Goal: Task Accomplishment & Management: Manage account settings

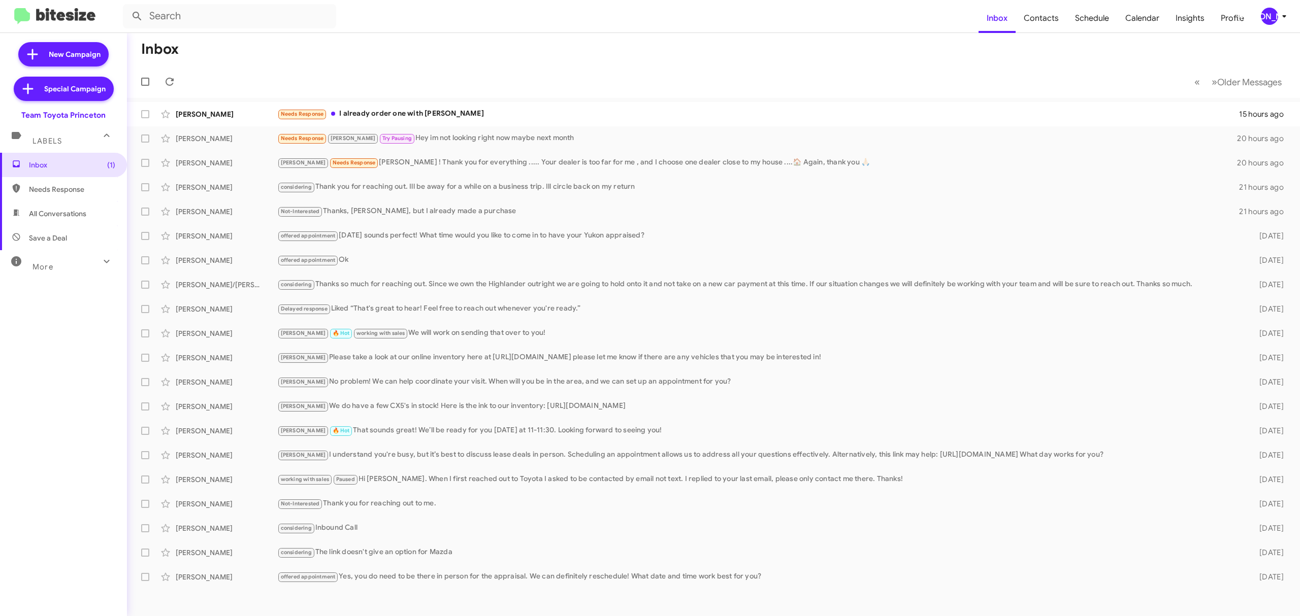
click at [1261, 20] on div "[PERSON_NAME]" at bounding box center [1268, 16] width 17 height 17
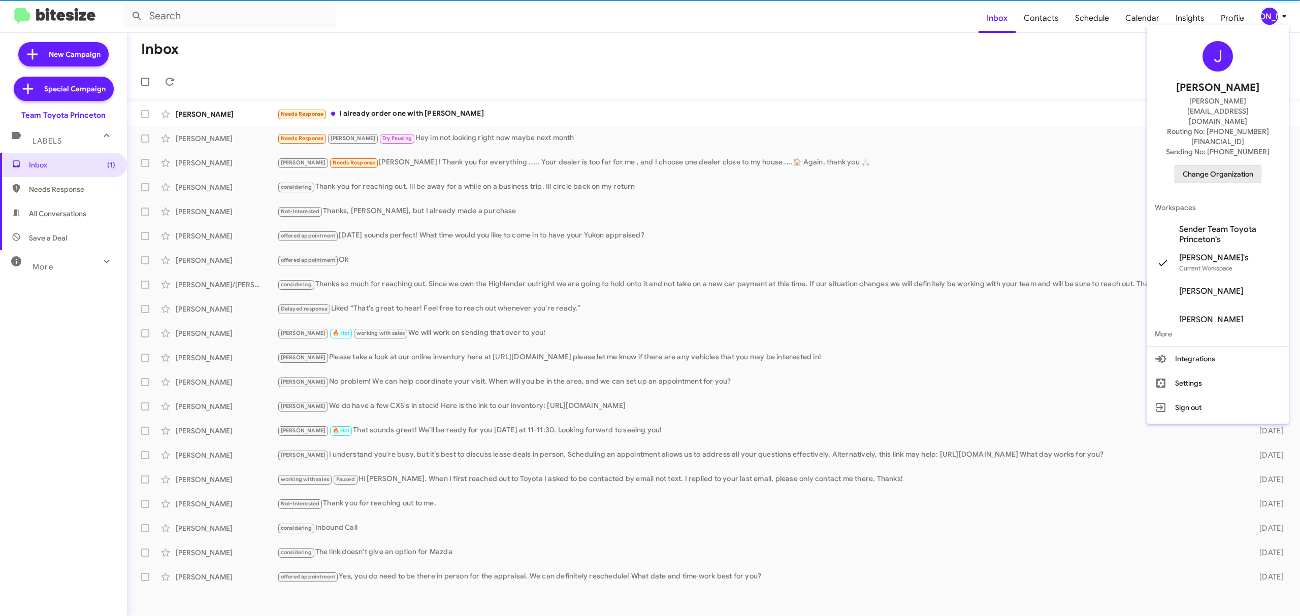
click at [1190, 165] on span "Change Organization" at bounding box center [1217, 173] width 71 height 17
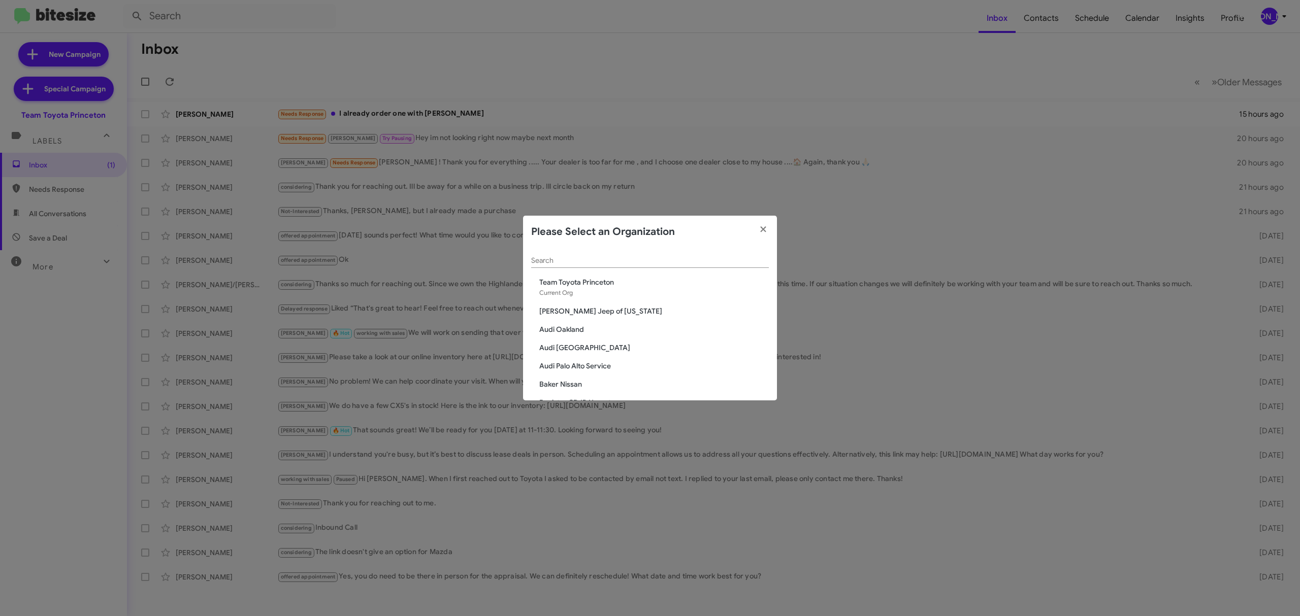
click at [715, 258] on input "Search" at bounding box center [650, 261] width 238 height 8
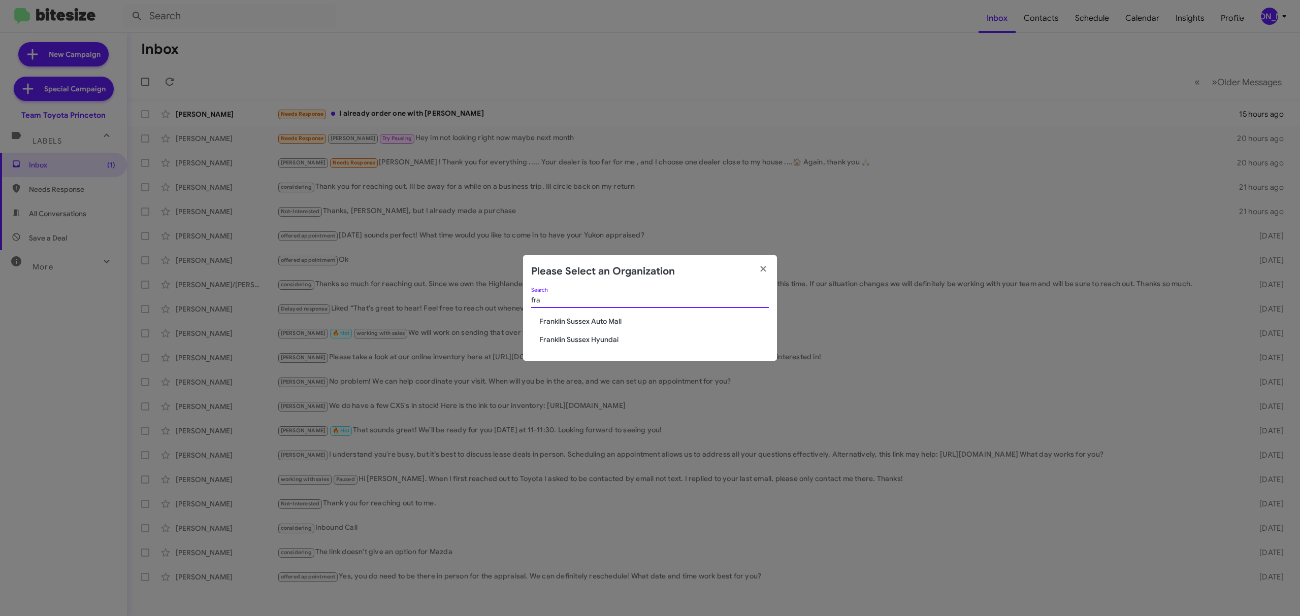
type input "fra"
click at [609, 323] on span "Franklin Sussex Auto Mall" at bounding box center [653, 321] width 229 height 10
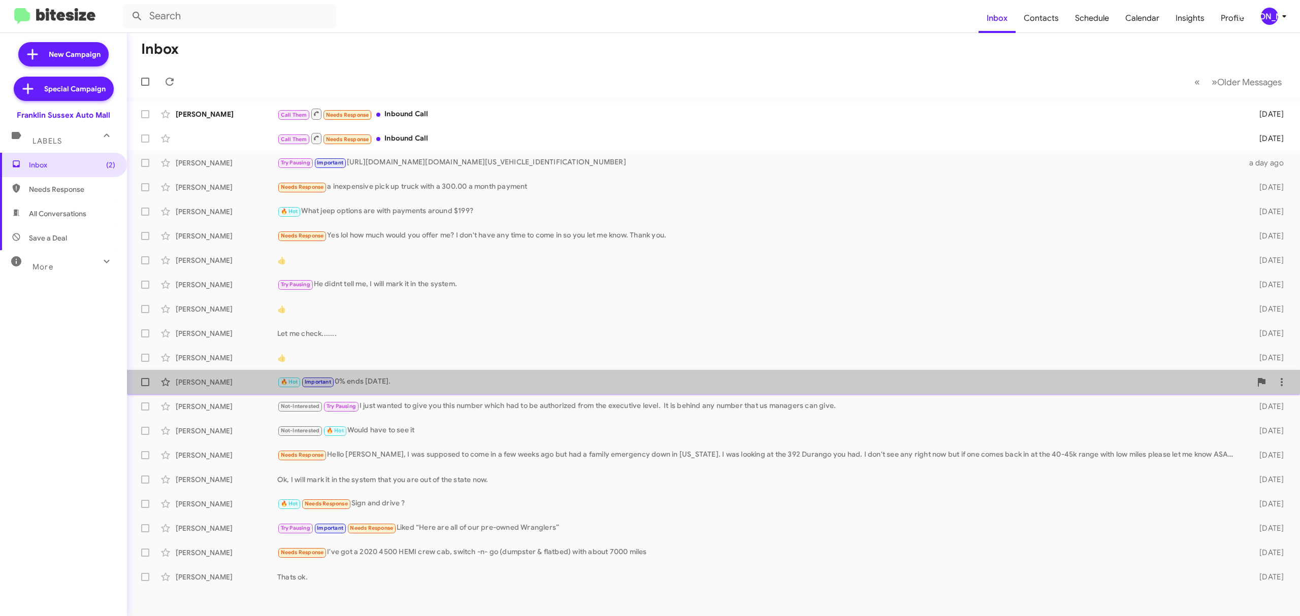
click at [634, 389] on div "Stephanie R 🔥 Hot Important 0% ends today. 4 days ago" at bounding box center [713, 382] width 1156 height 20
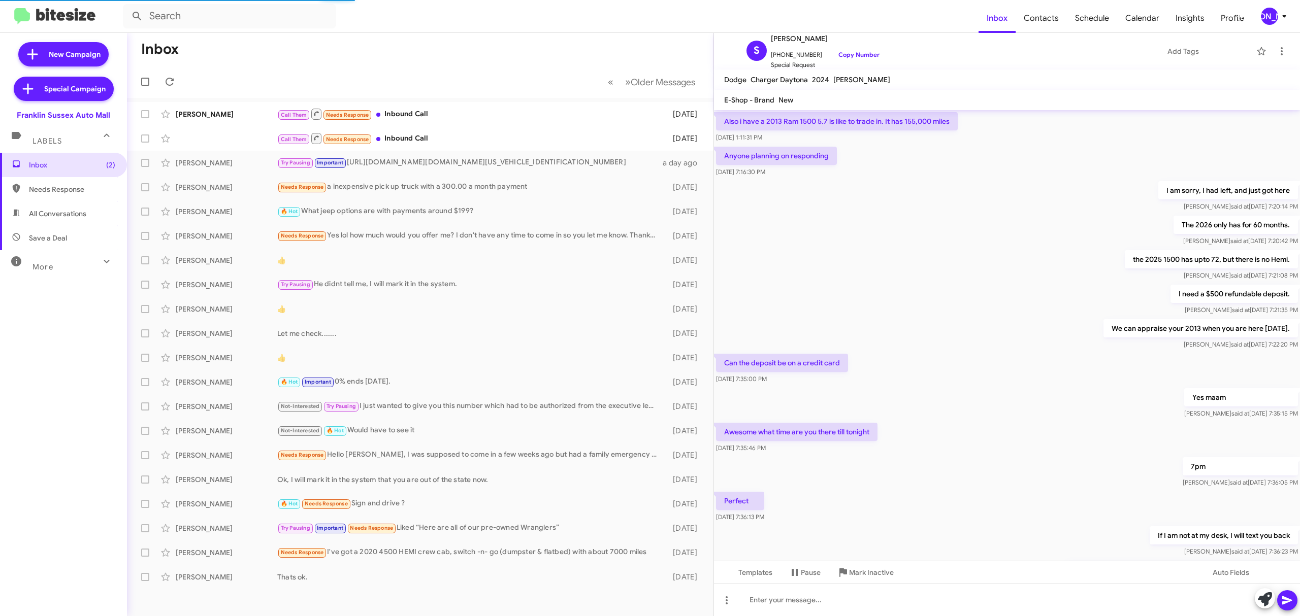
scroll to position [290, 0]
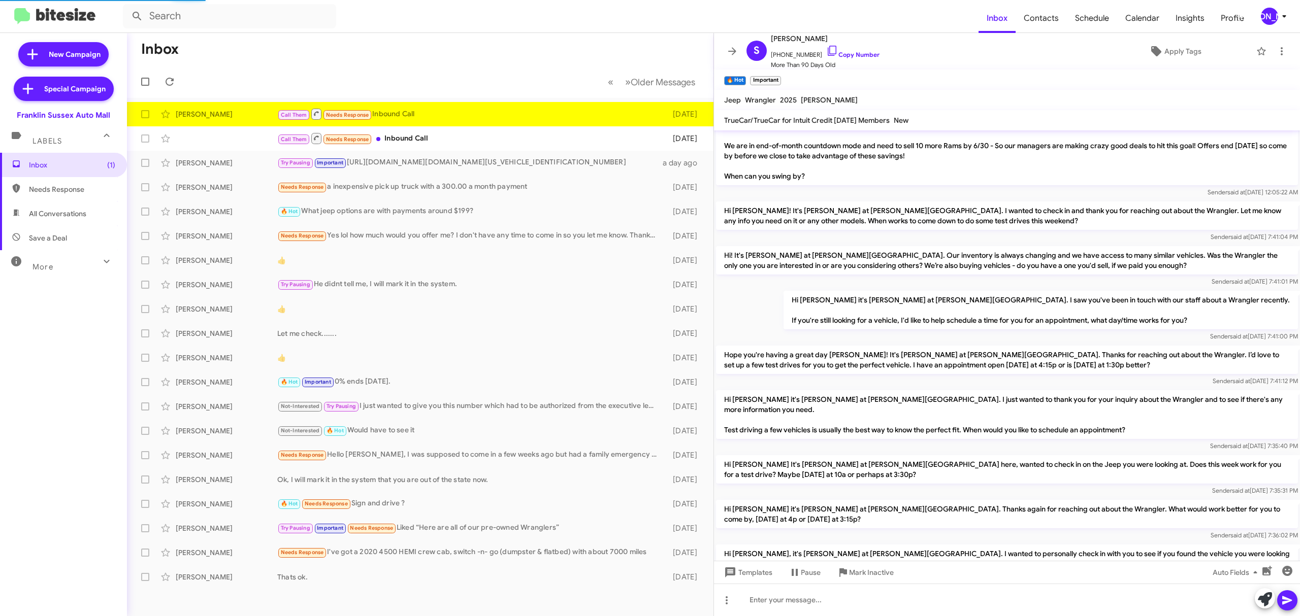
scroll to position [573, 0]
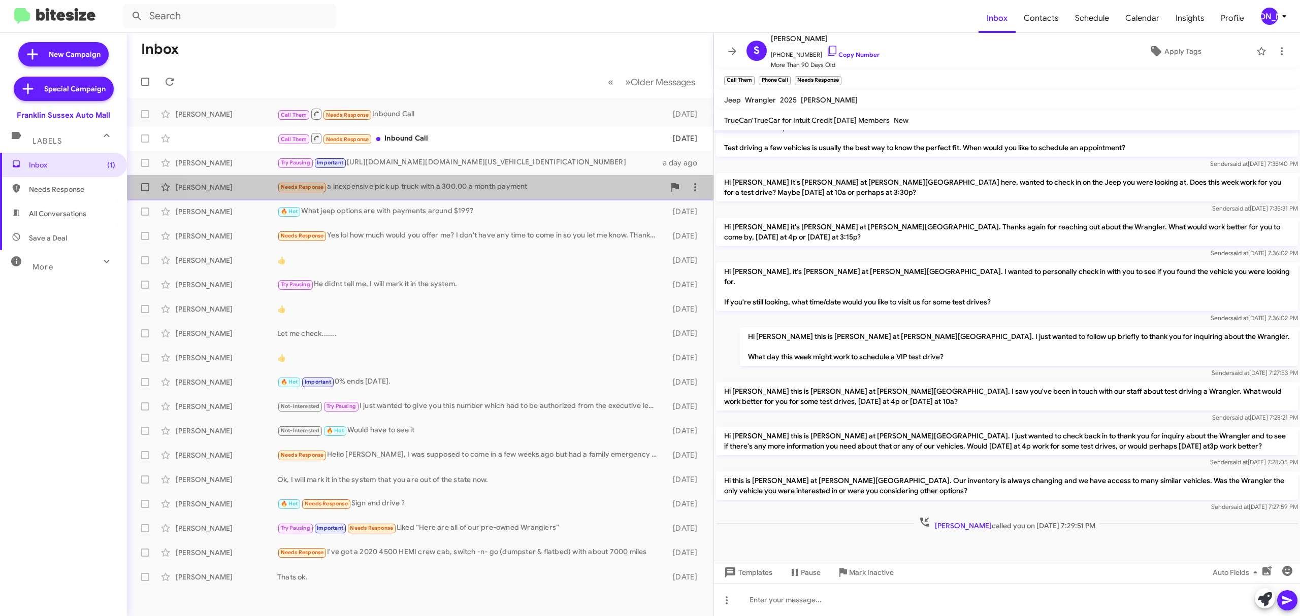
click at [384, 185] on div "Needs Response a inexpensive pick up truck with a 300.00 a month payment" at bounding box center [470, 187] width 387 height 12
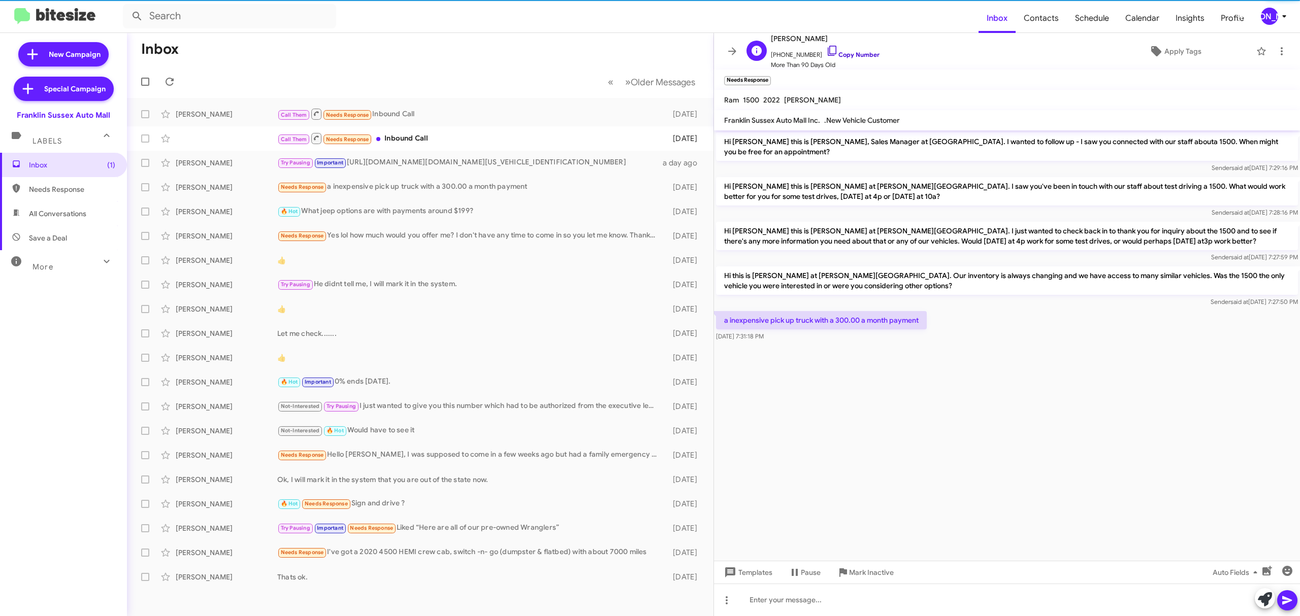
click at [864, 58] on link "Copy Number" at bounding box center [852, 55] width 53 height 8
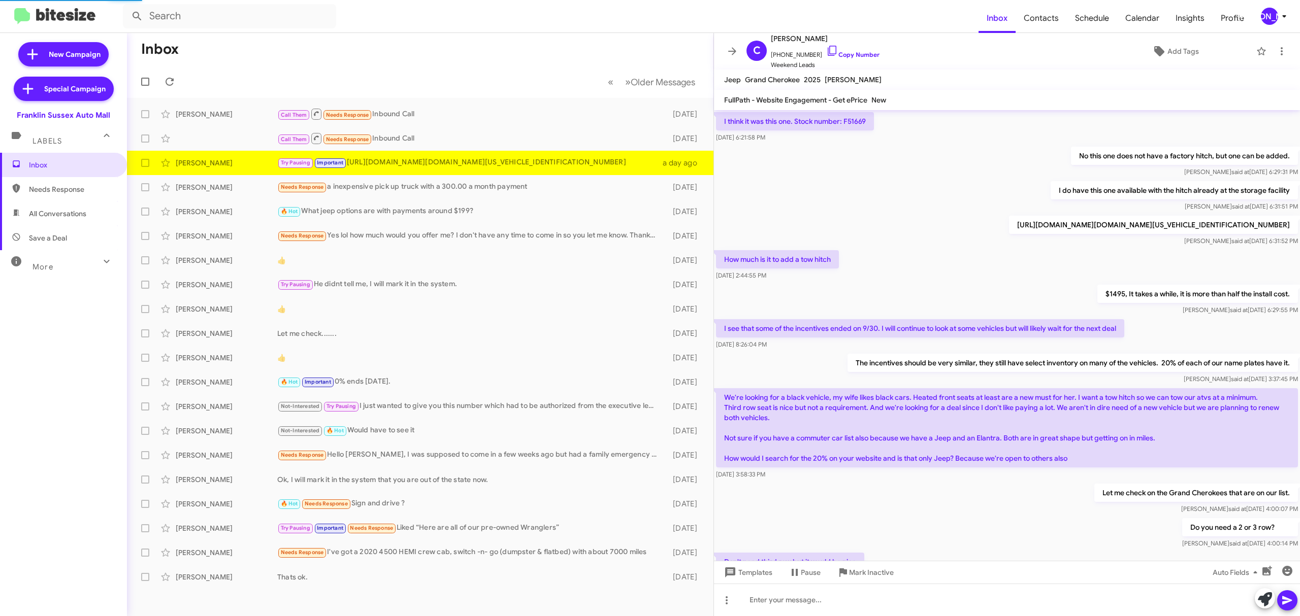
scroll to position [351, 0]
